Goal: Find specific page/section: Find specific page/section

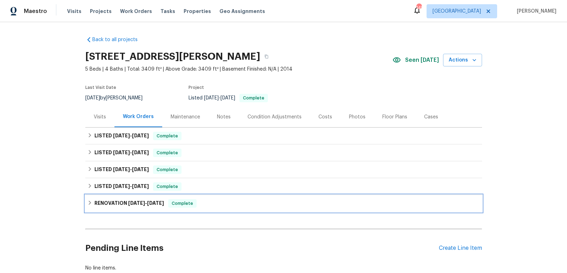
click at [121, 201] on h6 "RENOVATION [DATE] - [DATE]" at bounding box center [129, 203] width 70 height 8
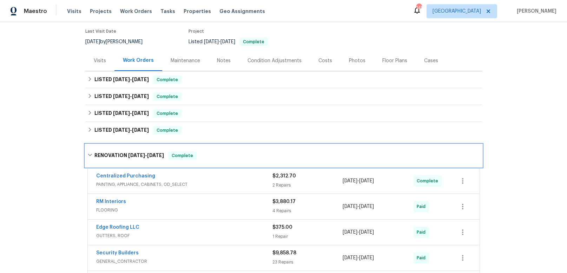
scroll to position [75, 0]
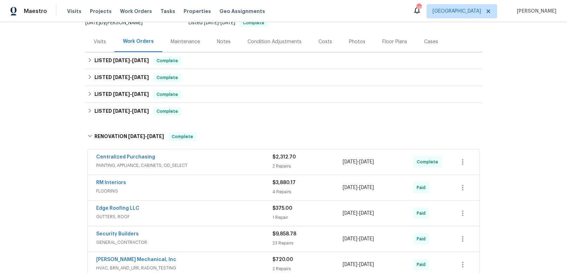
click at [162, 185] on div "RM Interiors" at bounding box center [184, 183] width 176 height 8
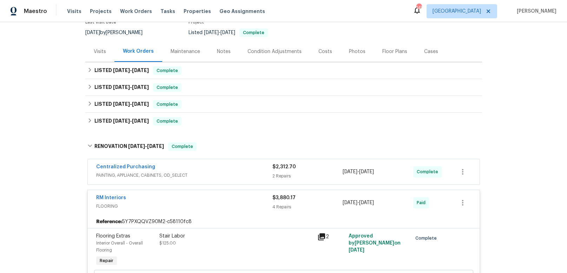
scroll to position [0, 0]
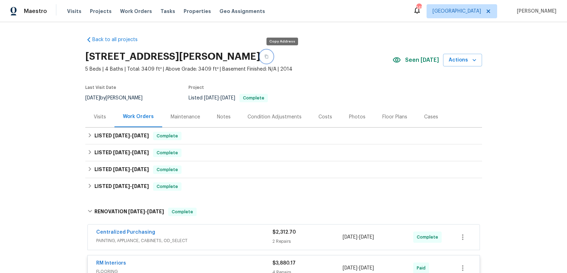
click at [269, 56] on icon "button" at bounding box center [266, 56] width 4 height 4
click at [274, 117] on div "Condition Adjustments" at bounding box center [275, 116] width 54 height 7
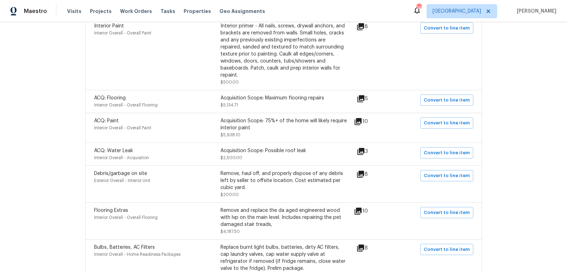
scroll to position [270, 0]
click at [287, 98] on div "Acquisition Scope: Maximum flooring repairs $5,134.71" at bounding box center [283, 101] width 126 height 14
drag, startPoint x: 325, startPoint y: 92, endPoint x: 220, endPoint y: 90, distance: 104.7
click at [220, 94] on div "Acquisition Scope: Maximum flooring repairs" at bounding box center [283, 97] width 126 height 7
copy div "Acquisition Scope: Maximum flooring repairs"
